Goal: Task Accomplishment & Management: Complete application form

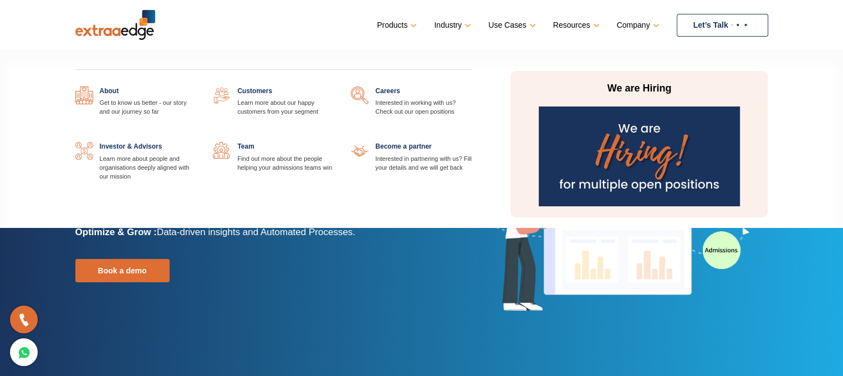
click at [472, 87] on link at bounding box center [472, 87] width 0 height 0
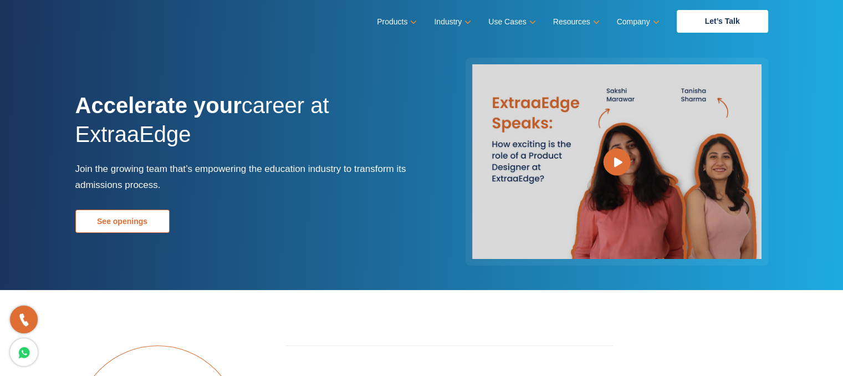
click at [141, 220] on link "See openings" at bounding box center [122, 221] width 94 height 23
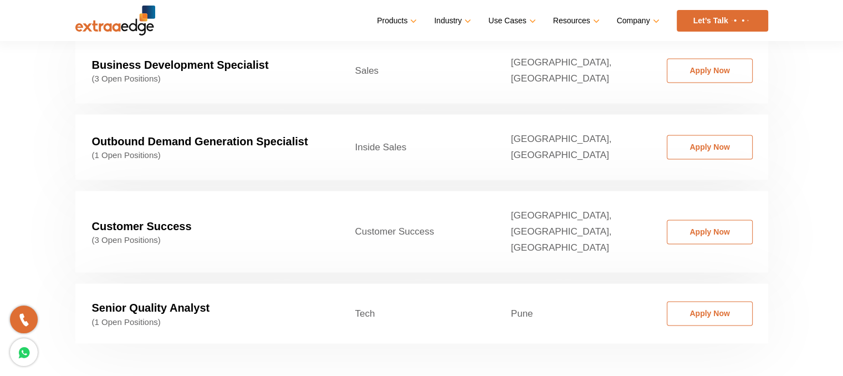
scroll to position [1793, 0]
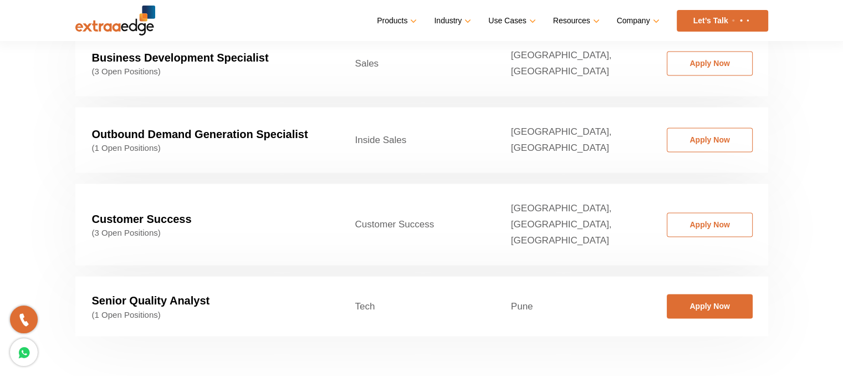
click at [677, 294] on link "Apply Now" at bounding box center [710, 306] width 86 height 24
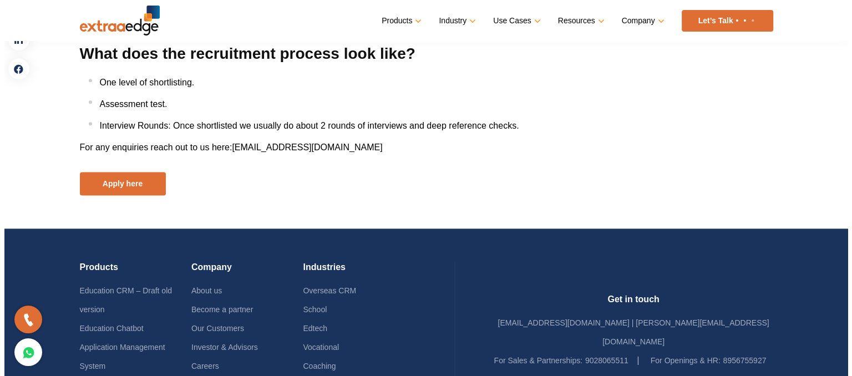
scroll to position [1453, 0]
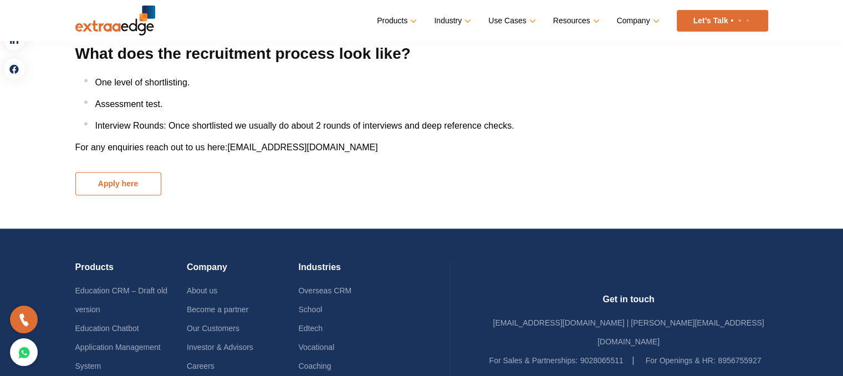
click at [142, 183] on button "Apply here" at bounding box center [118, 183] width 86 height 23
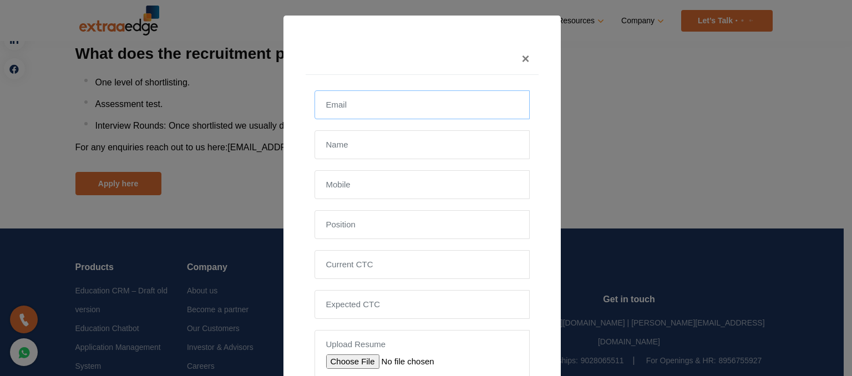
click at [396, 104] on input "email" at bounding box center [421, 104] width 215 height 29
type input "shrutirathi2020@gmail.com"
click at [350, 134] on input "text" at bounding box center [421, 144] width 215 height 29
type input "Shruti Rathi"
click at [375, 191] on input "text" at bounding box center [421, 184] width 215 height 29
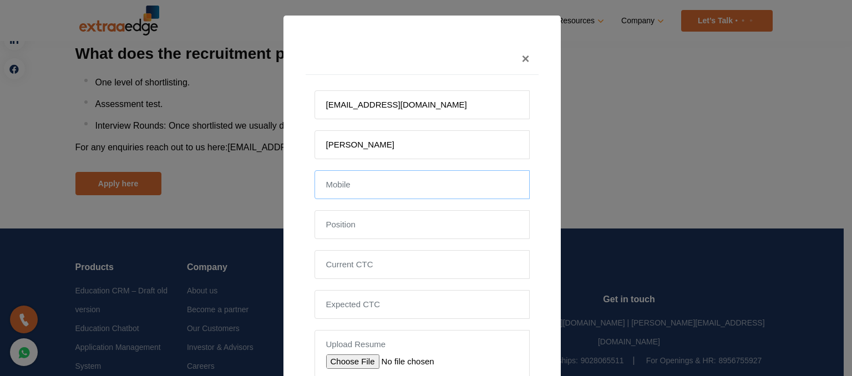
click at [375, 191] on input "text" at bounding box center [421, 184] width 215 height 29
type input "+919373873741"
click at [386, 240] on form "shrutirathi2020@gmail.com Shruti Rathi +919373873741 Upload Resume Apply" at bounding box center [421, 256] width 215 height 333
click at [382, 233] on input "text" at bounding box center [421, 224] width 215 height 29
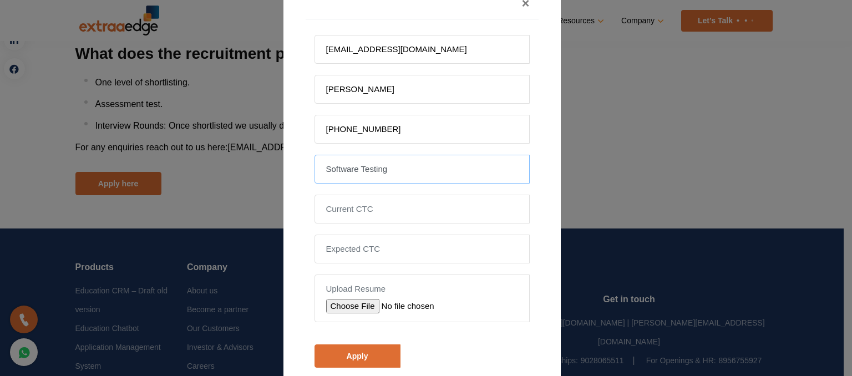
type input "Software Testing"
click at [360, 301] on input "file" at bounding box center [404, 306] width 157 height 14
